Goal: Communication & Community: Answer question/provide support

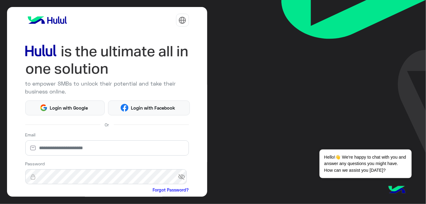
click at [70, 107] on html "to empower SMBs to unlock their potential and take their business online. Login…" at bounding box center [213, 102] width 426 height 204
click at [52, 106] on html "to empower SMBs to unlock their potential and take their business online. Login…" at bounding box center [213, 102] width 426 height 204
click at [69, 104] on html "to empower SMBs to unlock their potential and take their business online. Login…" at bounding box center [213, 102] width 426 height 204
click at [64, 113] on button "Login with Google" at bounding box center [65, 108] width 80 height 15
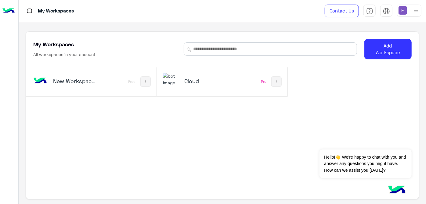
click at [192, 79] on h5 "Cloud" at bounding box center [205, 81] width 43 height 7
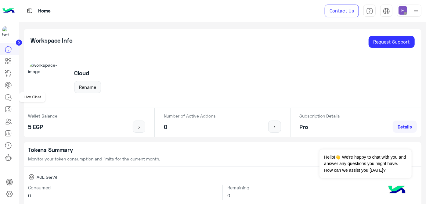
click at [8, 95] on icon at bounding box center [8, 97] width 7 height 7
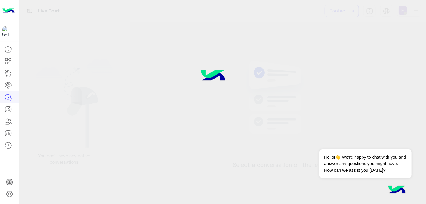
click at [8, 95] on icon at bounding box center [8, 97] width 7 height 7
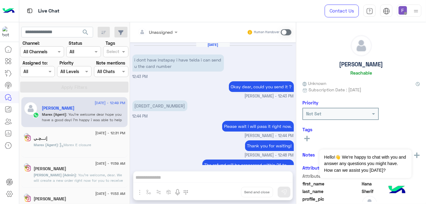
scroll to position [101, 0]
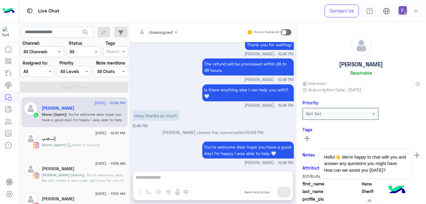
click at [401, 15] on div at bounding box center [409, 11] width 24 height 12
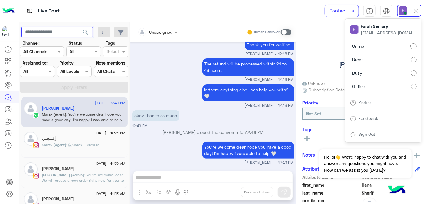
click at [62, 30] on input "text" at bounding box center [57, 32] width 72 height 11
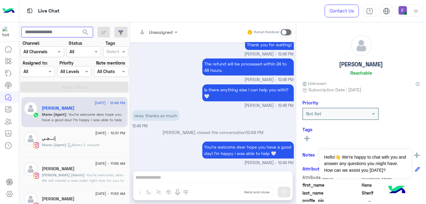
paste input "**********"
type input "**********"
click at [78, 27] on button "search" at bounding box center [85, 33] width 15 height 13
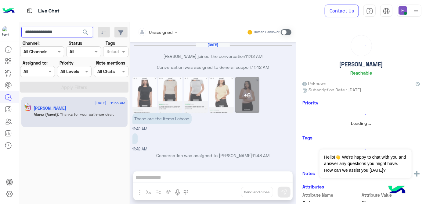
scroll to position [91, 0]
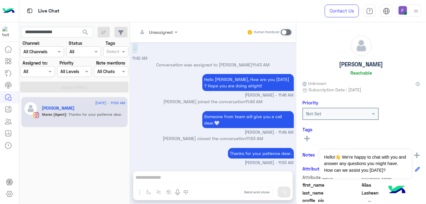
click at [398, 15] on div at bounding box center [409, 11] width 24 height 12
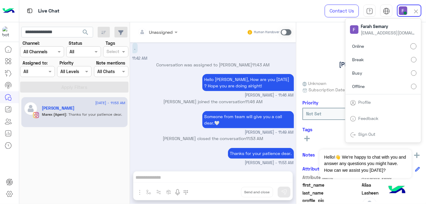
click at [416, 89] on label "Offline" at bounding box center [383, 86] width 67 height 11
click at [206, 109] on div "[PERSON_NAME] joined the conversation 11:46 AM" at bounding box center [212, 104] width 161 height 11
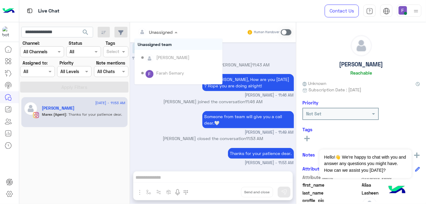
drag, startPoint x: 155, startPoint y: 30, endPoint x: 156, endPoint y: 82, distance: 52.2
click at [156, 38] on ng-select "Unassigned Unassigned team [PERSON_NAME] [PERSON_NAME] Last mile [PERSON_NAME] …" at bounding box center [158, 32] width 46 height 11
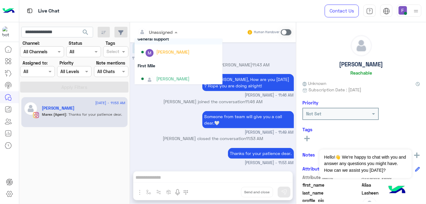
scroll to position [122, 0]
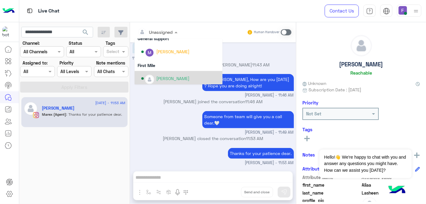
click at [152, 78] on img "Options list" at bounding box center [150, 80] width 8 height 8
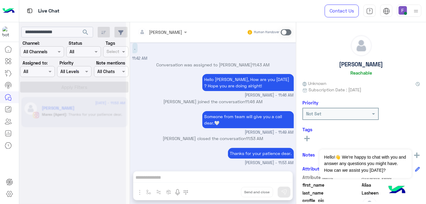
scroll to position [102, 0]
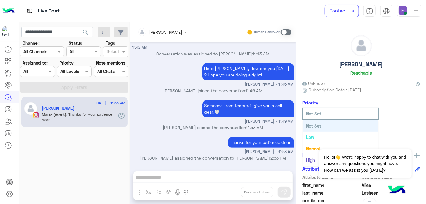
click at [310, 111] on input "text" at bounding box center [331, 114] width 51 height 6
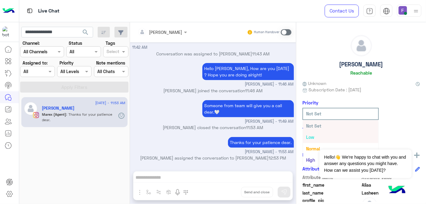
scroll to position [11, 0]
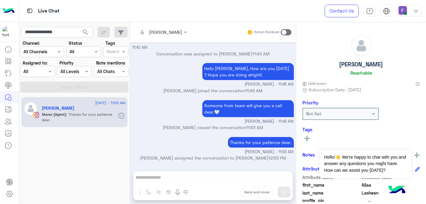
click at [342, 95] on div "[PERSON_NAME] Reachable Unknown Subscription Date : [DATE] Priority Not Set Tag…" at bounding box center [361, 112] width 130 height 180
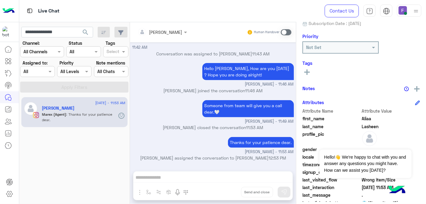
scroll to position [69, 0]
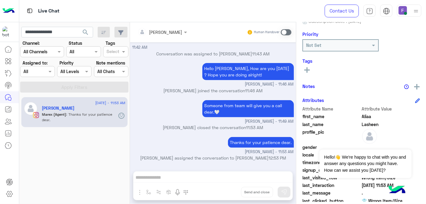
click at [307, 69] on rect at bounding box center [306, 69] width 1 height 5
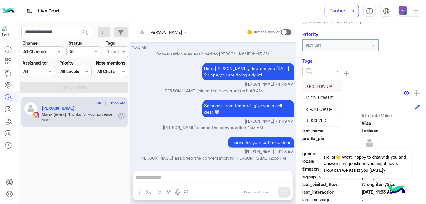
click at [332, 73] on div at bounding box center [322, 71] width 39 height 7
click at [312, 93] on div "M FOLLOW UP" at bounding box center [322, 97] width 40 height 11
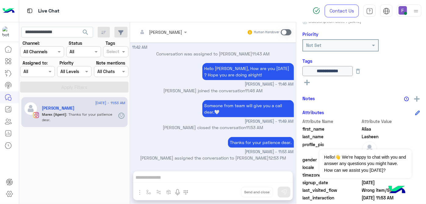
click at [352, 86] on div "**********" at bounding box center [360, 77] width 117 height 22
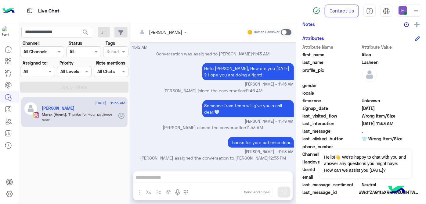
click at [404, 11] on img at bounding box center [403, 10] width 9 height 9
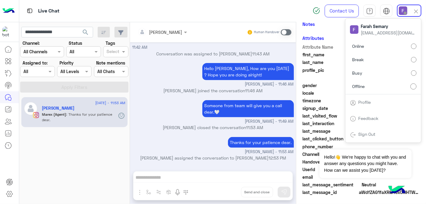
click at [181, 92] on p "[PERSON_NAME] joined the conversation 11:46 AM" at bounding box center [212, 91] width 161 height 6
